Goal: Check status: Check status

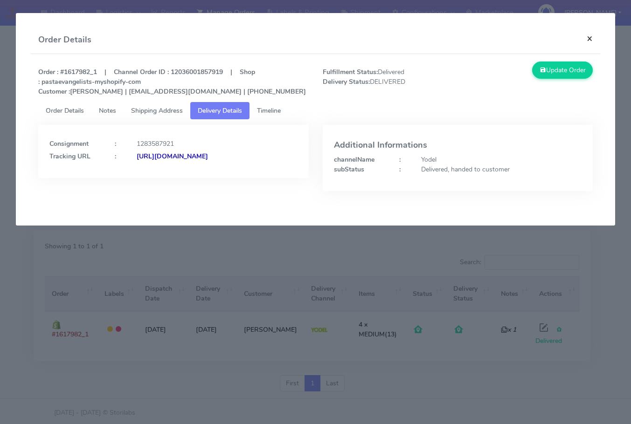
click at [582, 35] on button "×" at bounding box center [589, 38] width 21 height 25
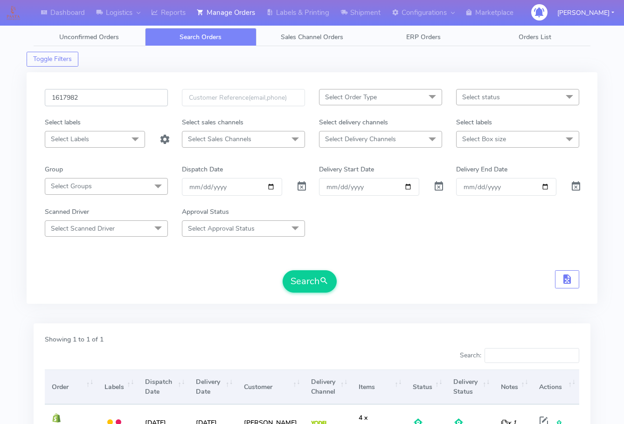
click at [107, 99] on input "1617982" at bounding box center [106, 97] width 123 height 17
paste input "20009"
type input "1620009"
click at [327, 286] on span "submit" at bounding box center [324, 281] width 9 height 13
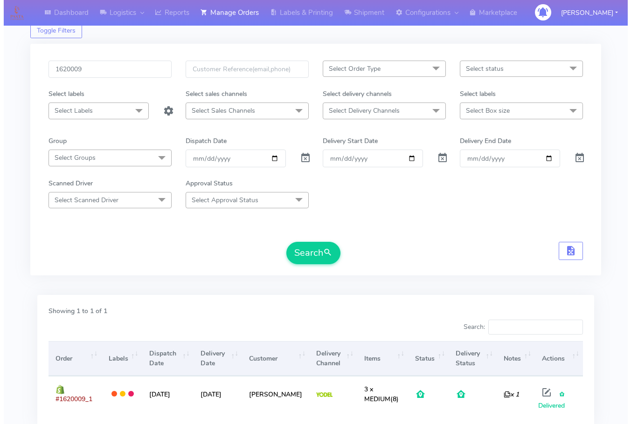
scroll to position [58, 0]
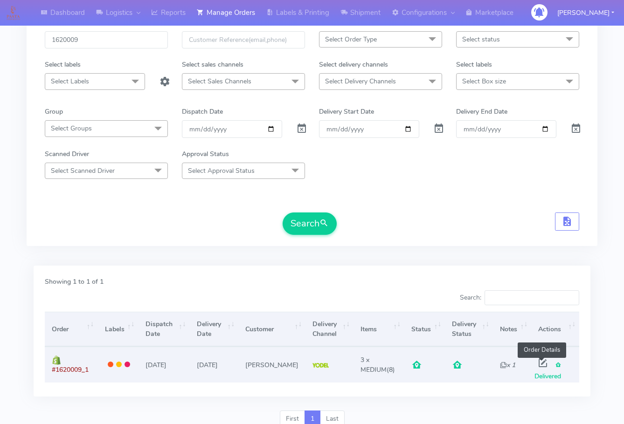
click at [542, 361] on span at bounding box center [543, 365] width 17 height 9
select select "5"
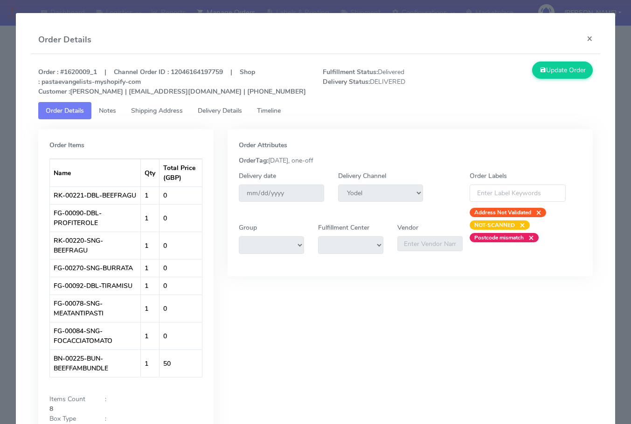
drag, startPoint x: 161, startPoint y: 110, endPoint x: 236, endPoint y: 112, distance: 74.2
click at [161, 109] on span "Shipping Address" at bounding box center [157, 110] width 52 height 9
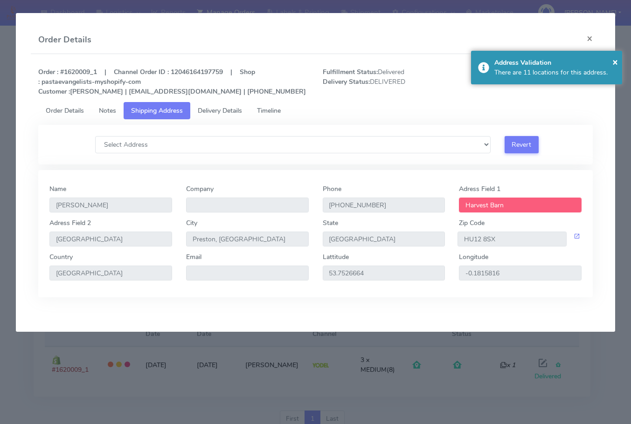
click at [236, 111] on span "Delivery Details" at bounding box center [220, 110] width 44 height 9
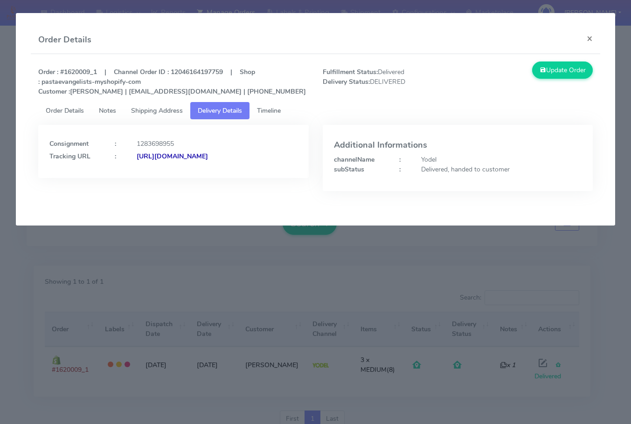
drag, startPoint x: 254, startPoint y: 174, endPoint x: 151, endPoint y: 181, distance: 103.4
click at [151, 178] on div "Consignment : 1283698955 Tracking URL : [URL][DOMAIN_NAME]" at bounding box center [173, 151] width 271 height 53
copy strong "JJD0002249960893370"
